Goal: Register for event/course

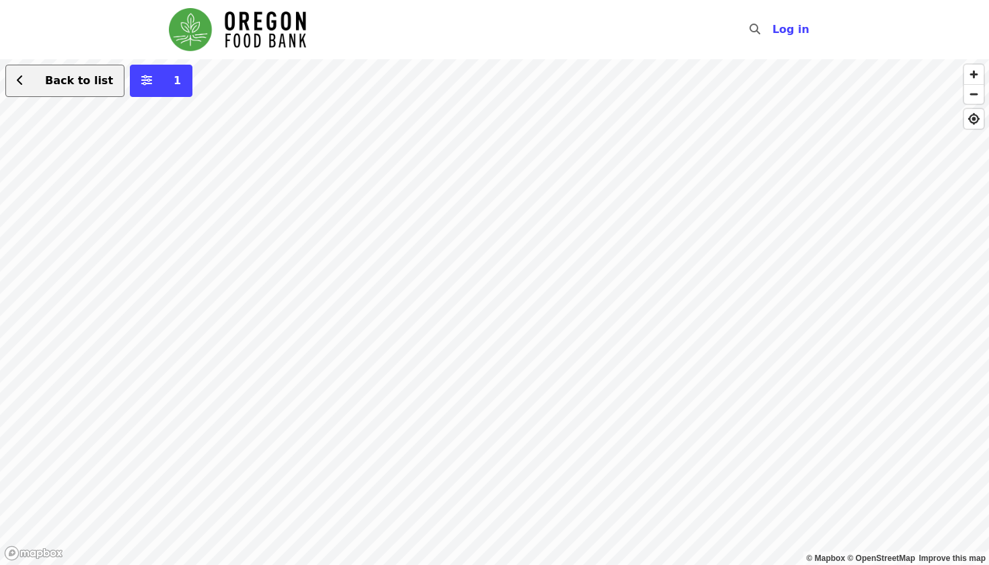
click at [52, 76] on span "Back to list" at bounding box center [79, 80] width 68 height 13
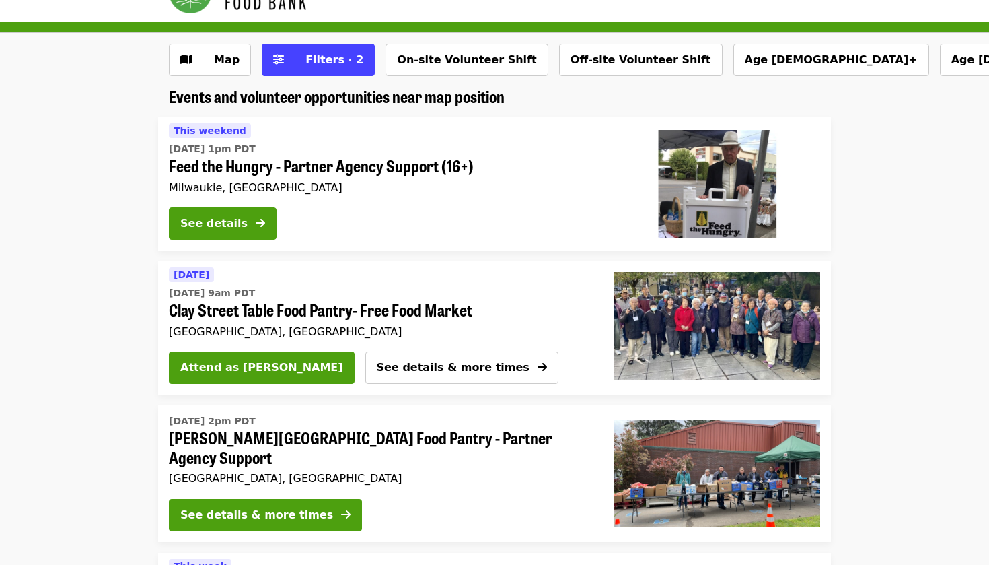
scroll to position [38, 0]
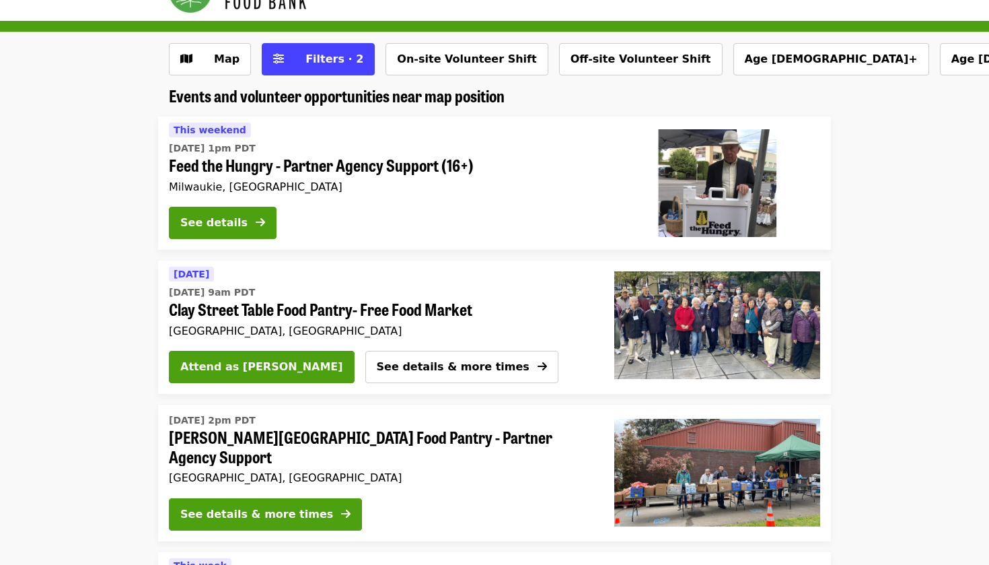
click at [252, 299] on span "Clay Street Table Food Pantry- Free Food Market" at bounding box center [375, 309] width 413 height 20
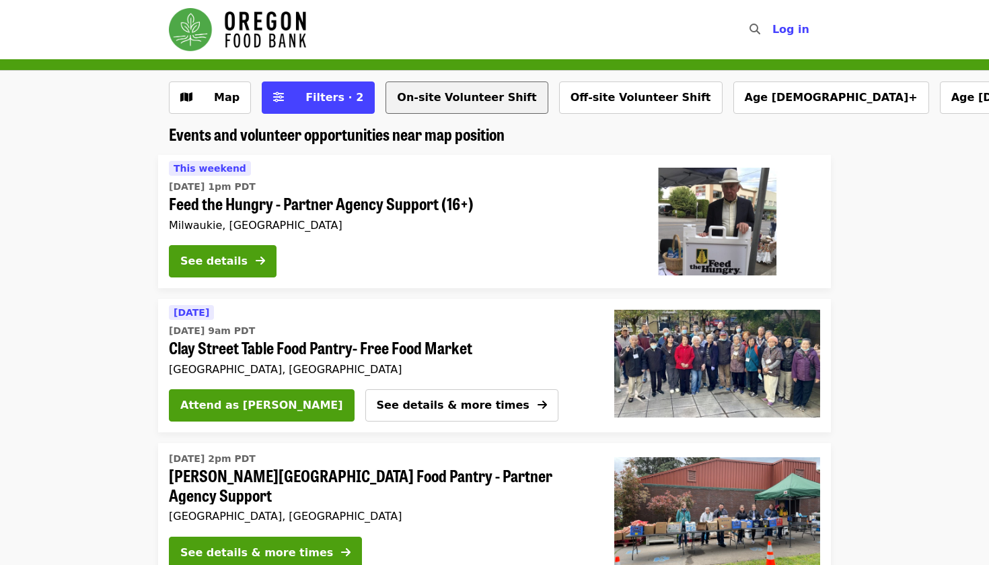
click at [487, 94] on button "On-site Volunteer Shift" at bounding box center [467, 97] width 162 height 32
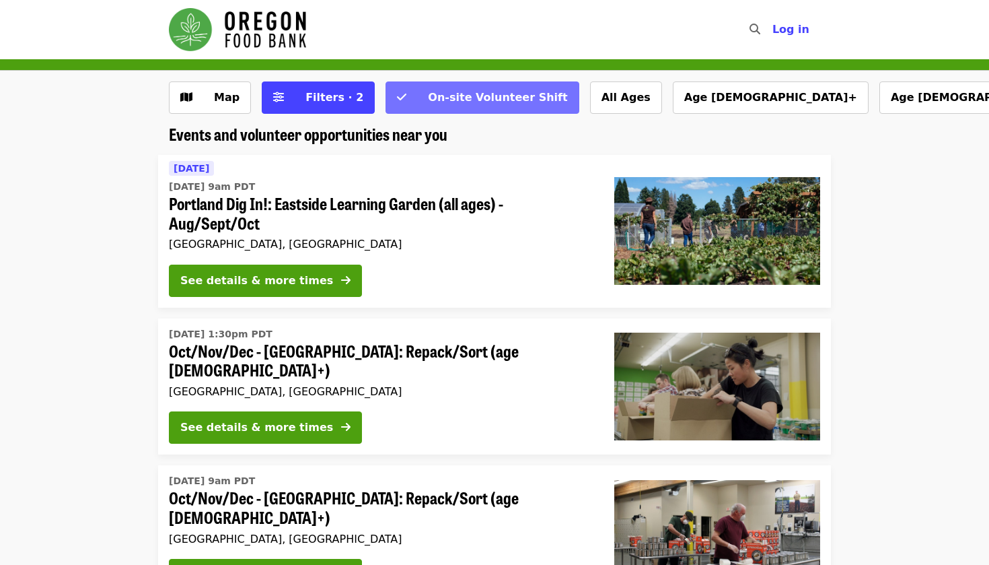
click at [427, 89] on span "On-site Volunteer Shift" at bounding box center [490, 97] width 153 height 16
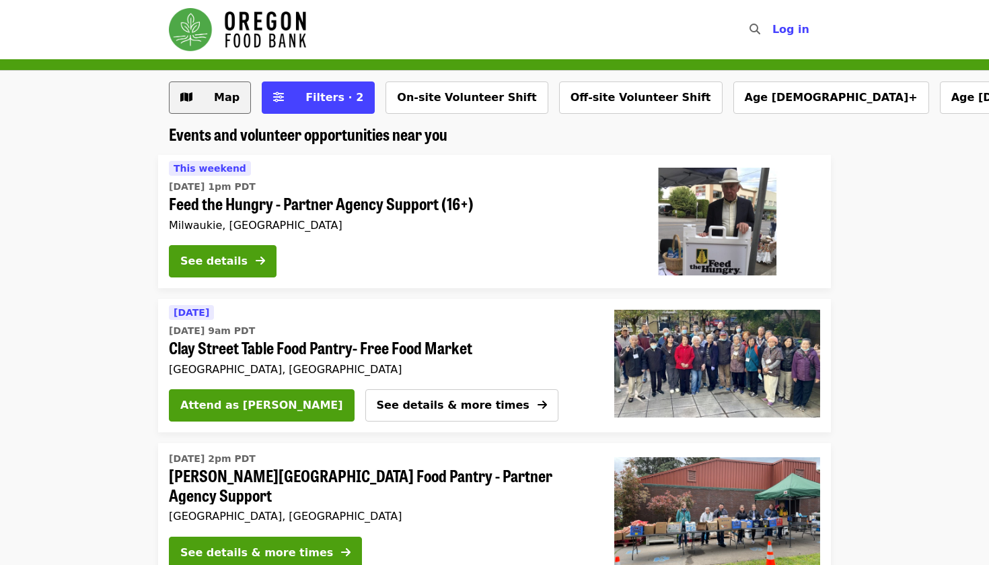
click at [203, 102] on span "Map" at bounding box center [220, 97] width 39 height 16
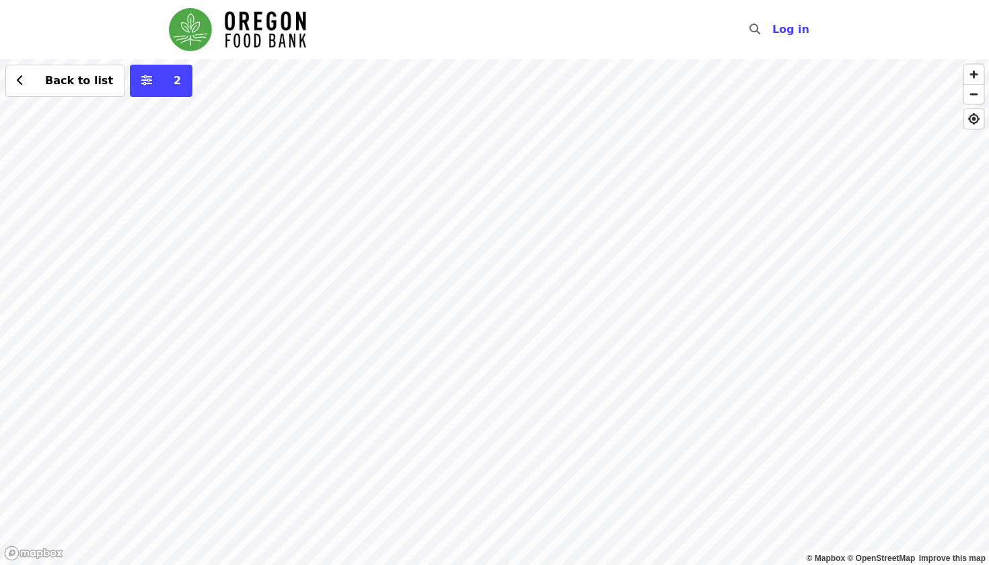
click at [511, 213] on div "Back to list 2" at bounding box center [494, 311] width 989 height 505
click at [551, 174] on div "Back to list 2" at bounding box center [494, 311] width 989 height 505
click at [731, 120] on div "Back to list 2" at bounding box center [494, 311] width 989 height 505
click at [87, 83] on span "Back to list" at bounding box center [79, 80] width 68 height 13
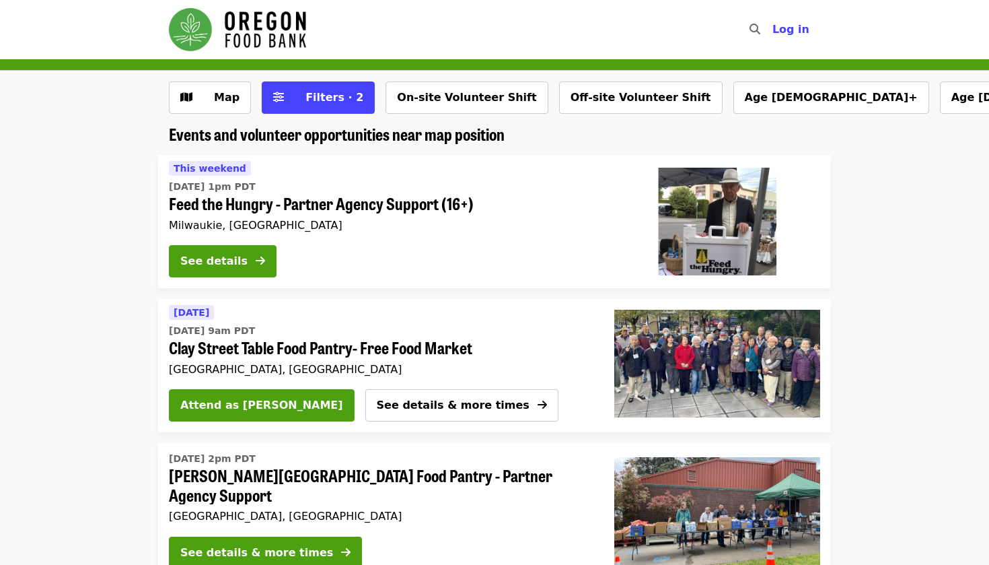
click at [760, 30] on icon "search icon" at bounding box center [755, 29] width 11 height 13
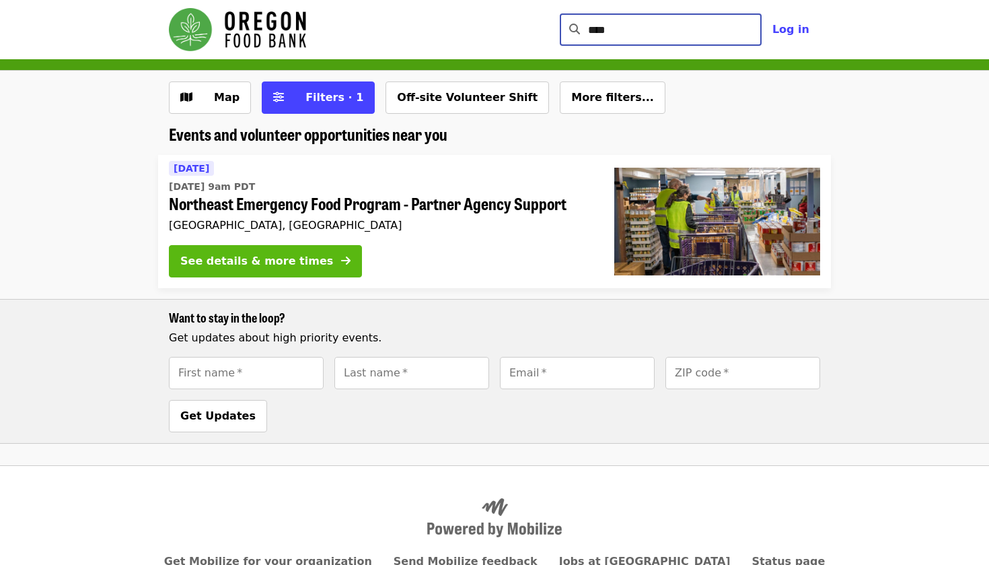
click at [278, 256] on div "See details & more times" at bounding box center [256, 261] width 153 height 16
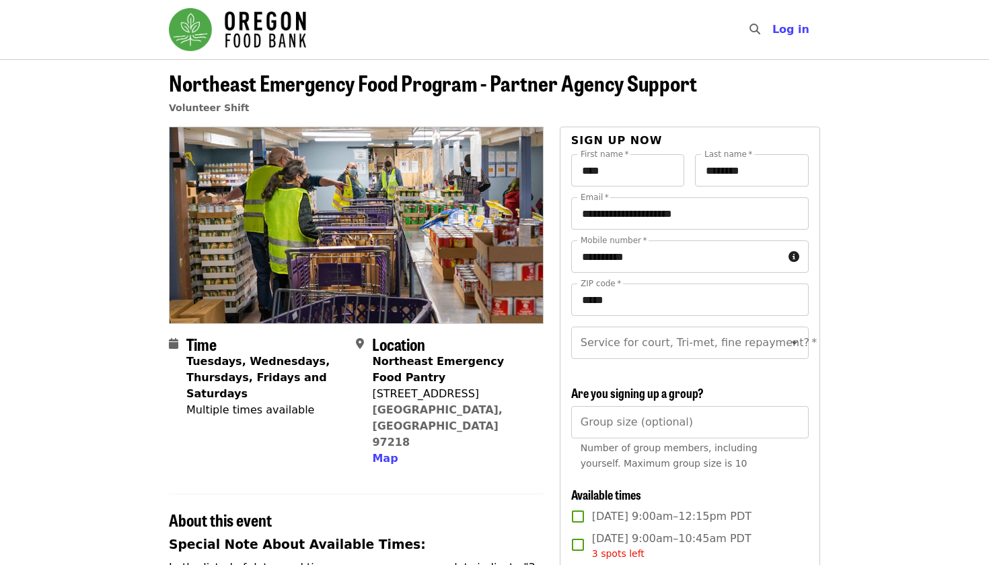
click at [758, 26] on icon "search icon" at bounding box center [755, 29] width 11 height 13
type input "*"
type input "**********"
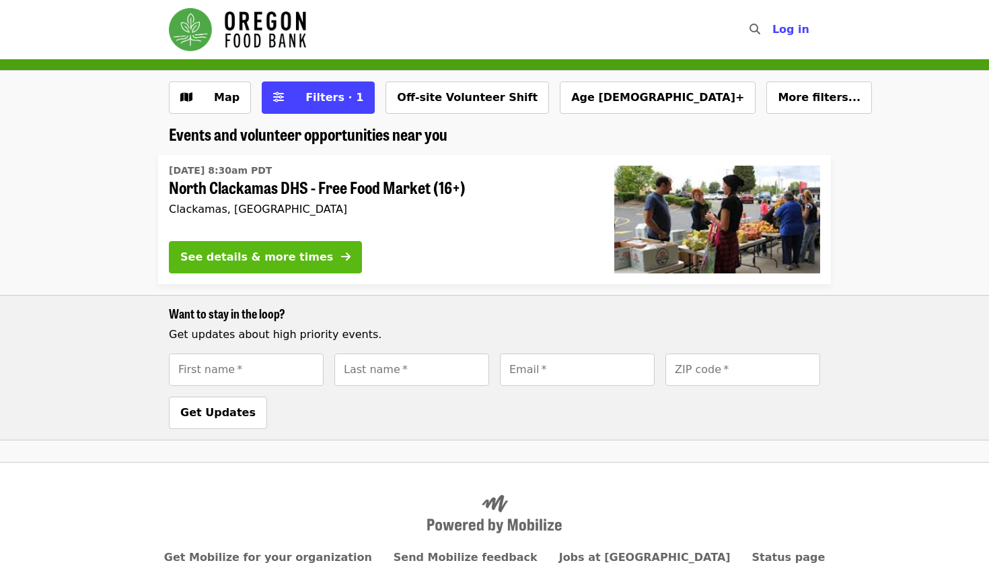
click at [289, 258] on div "See details & more times" at bounding box center [256, 257] width 153 height 16
